Goal: Check status: Check status

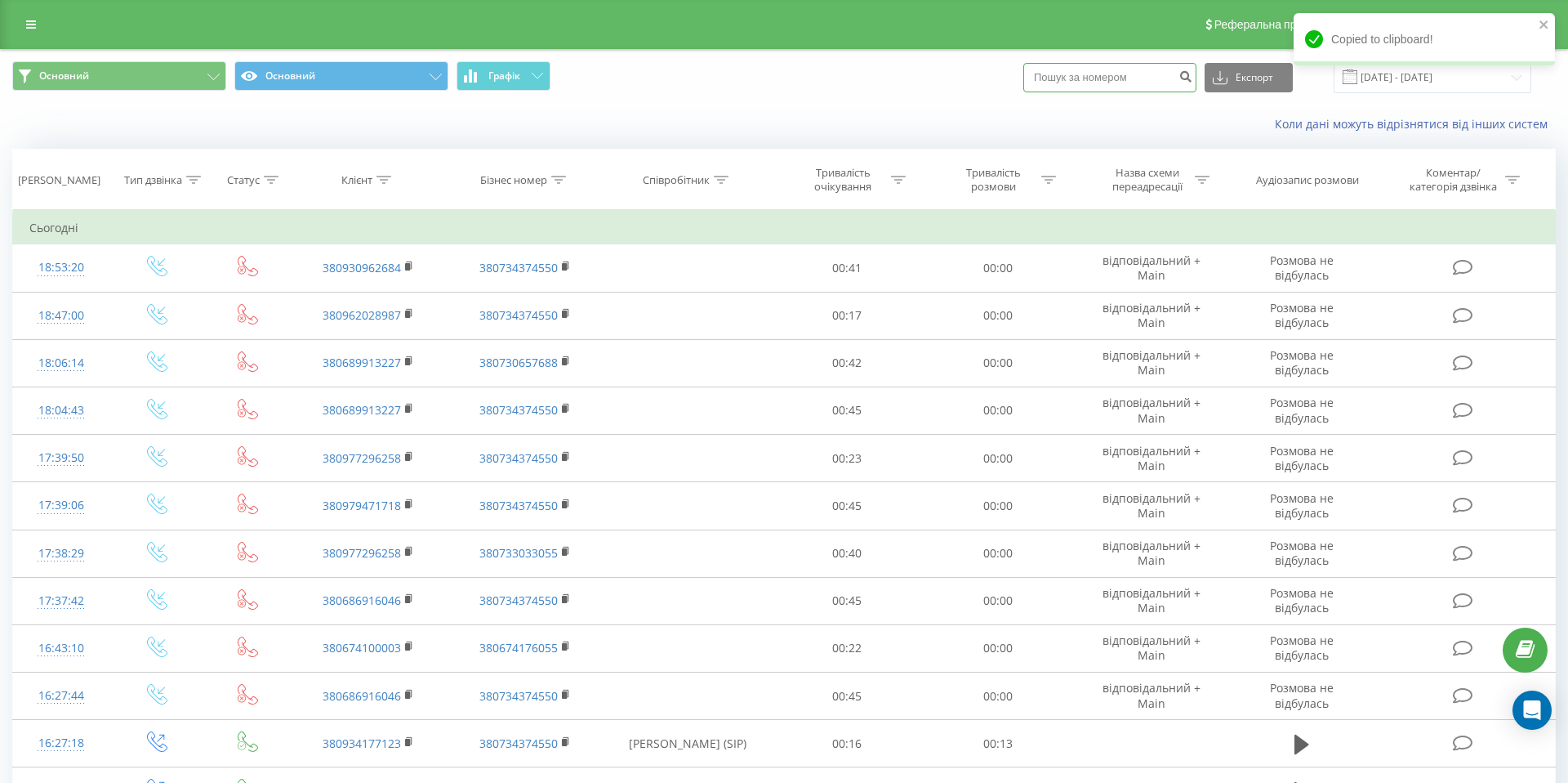
click at [1132, 68] on input at bounding box center [1110, 77] width 173 height 30
paste input "0680934867"
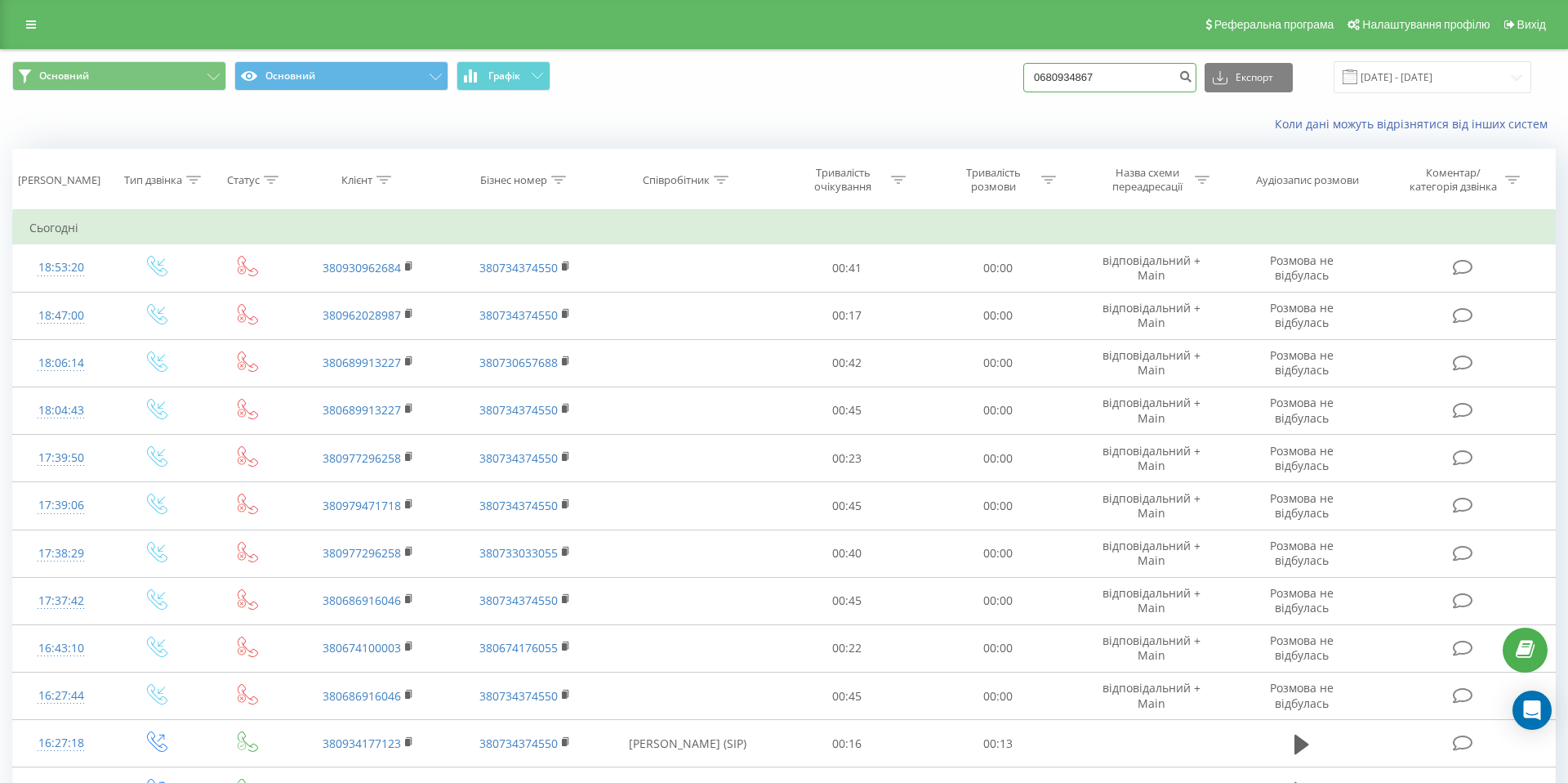
type input "0680934867"
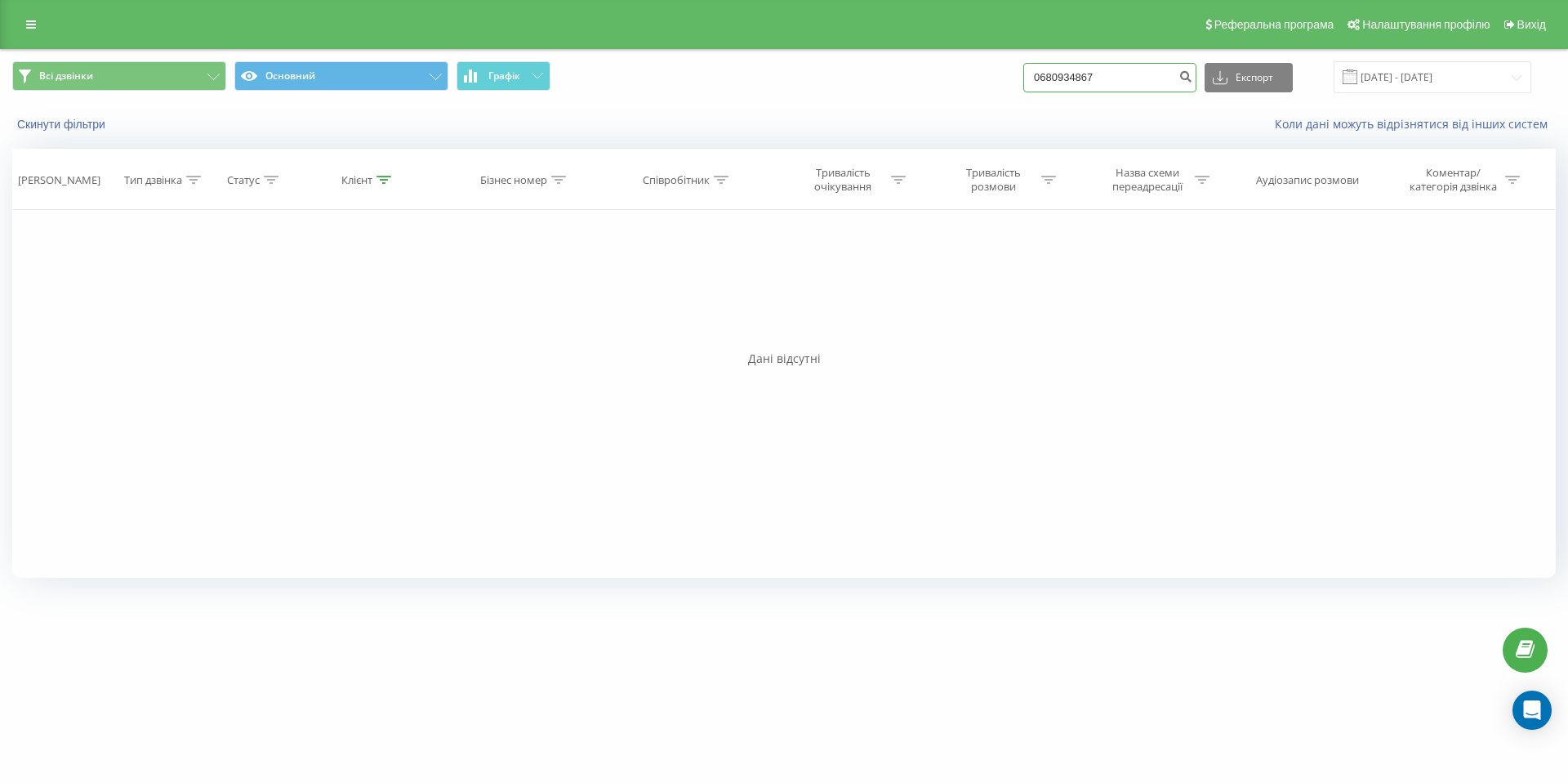
click at [1076, 82] on input "0680934867" at bounding box center [1110, 77] width 173 height 30
paste input "(096) 724-65-32"
type input "(096) 724-65-32"
